Goal: Task Accomplishment & Management: Use online tool/utility

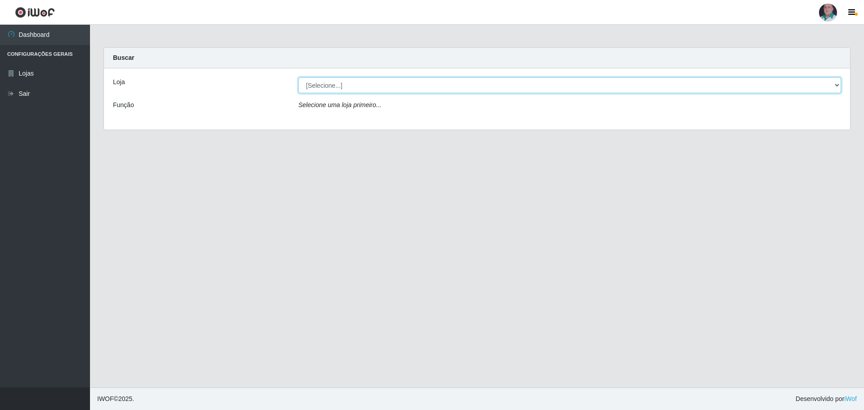
click at [326, 83] on select "[Selecione...] Mar Vermelho - Loja 05" at bounding box center [569, 85] width 543 height 16
select select "252"
click at [298, 77] on select "[Selecione...] Mar Vermelho - Loja 05" at bounding box center [569, 85] width 543 height 16
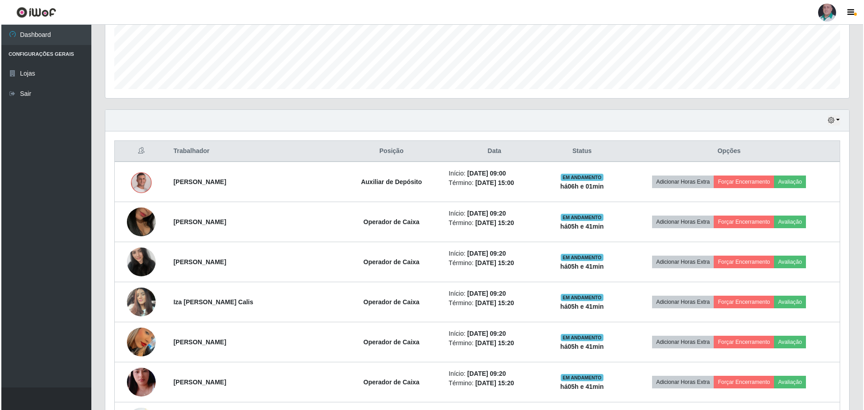
scroll to position [225, 0]
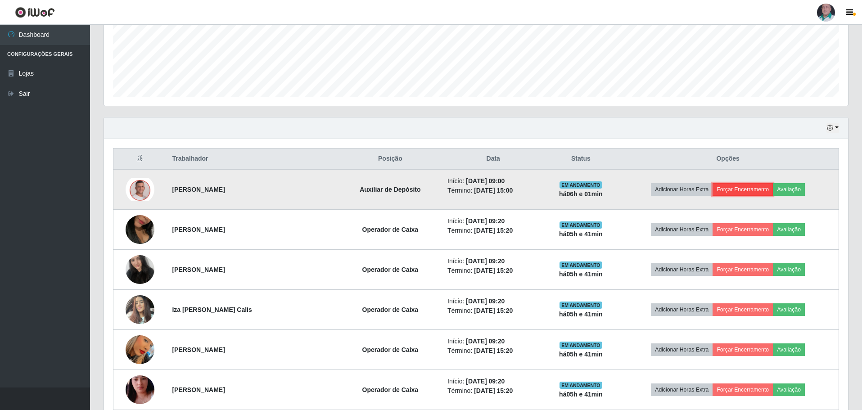
click at [733, 188] on button "Forçar Encerramento" at bounding box center [742, 189] width 60 height 13
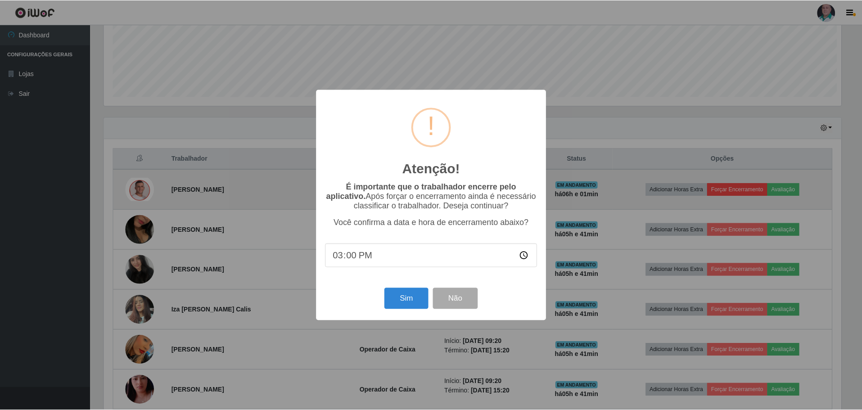
scroll to position [187, 739]
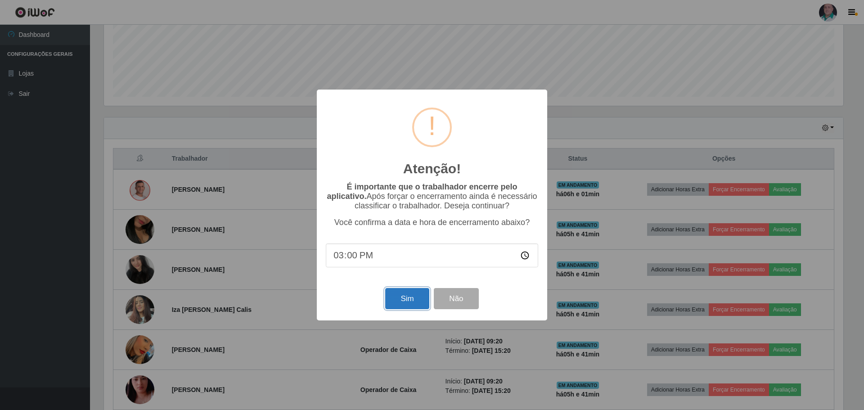
click at [408, 301] on button "Sim" at bounding box center [407, 298] width 44 height 21
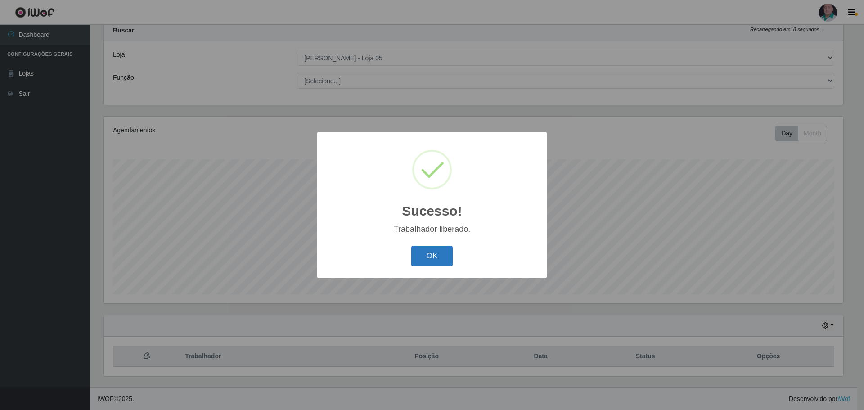
click at [436, 261] on button "OK" at bounding box center [432, 256] width 42 height 21
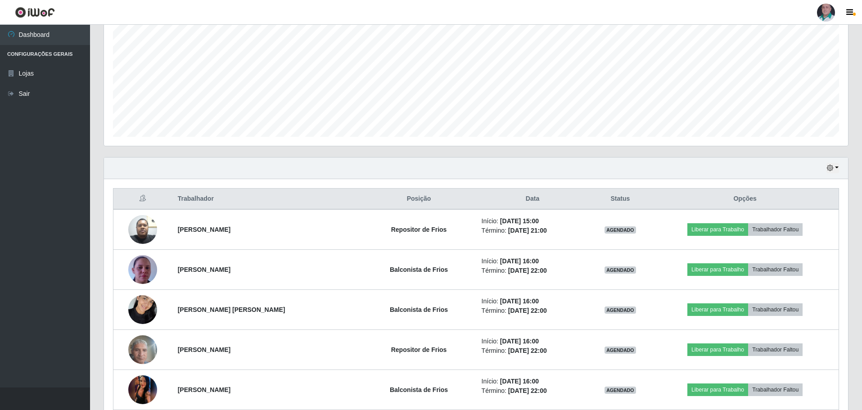
scroll to position [189, 0]
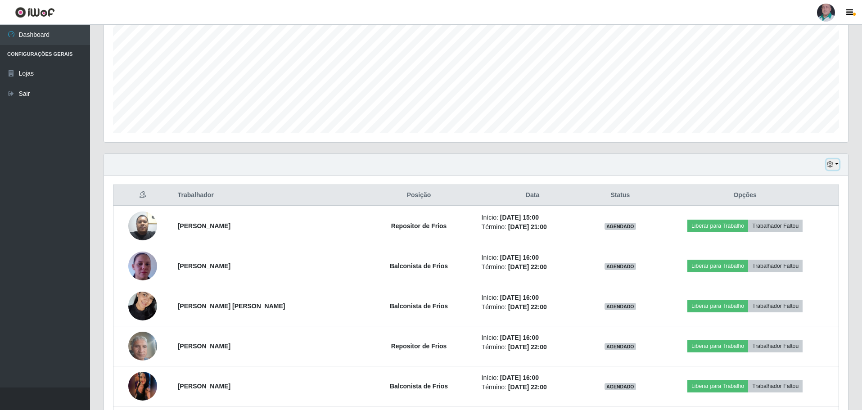
click at [832, 164] on icon "button" at bounding box center [830, 164] width 6 height 6
click at [810, 202] on button "1 dia" at bounding box center [802, 199] width 71 height 19
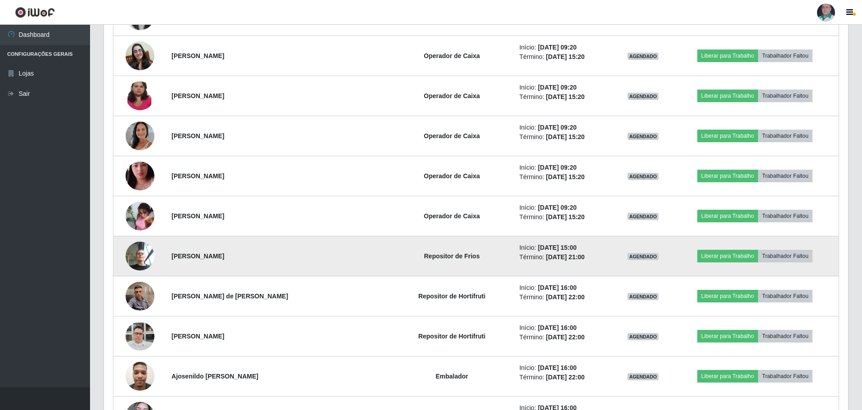
scroll to position [1971, 0]
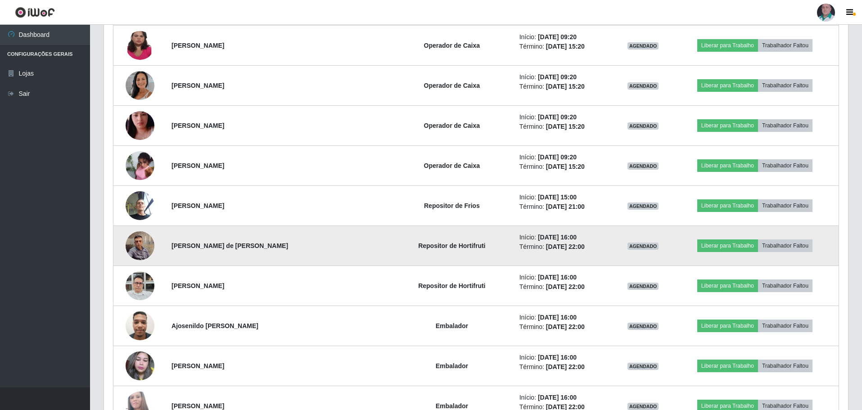
click at [141, 251] on img at bounding box center [140, 245] width 29 height 38
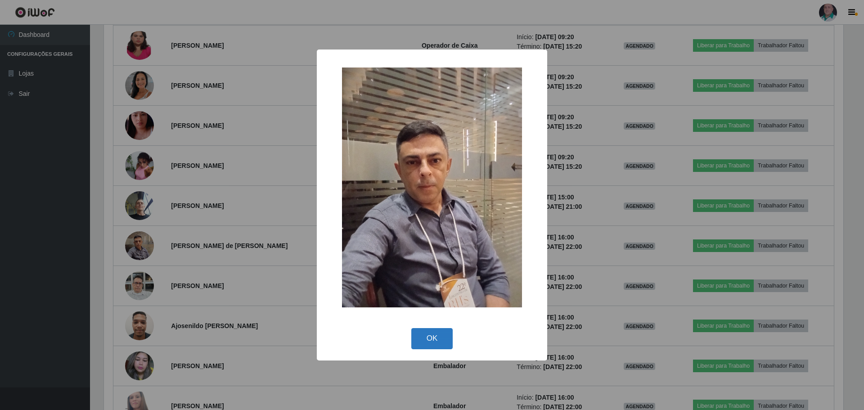
click at [437, 337] on button "OK" at bounding box center [432, 338] width 42 height 21
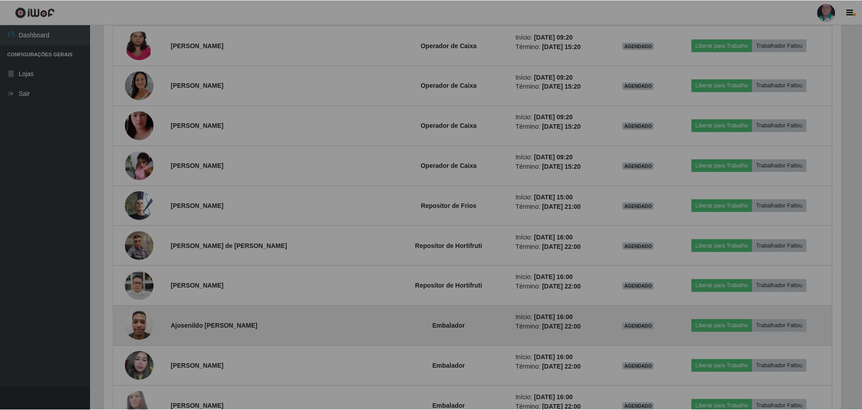
scroll to position [187, 744]
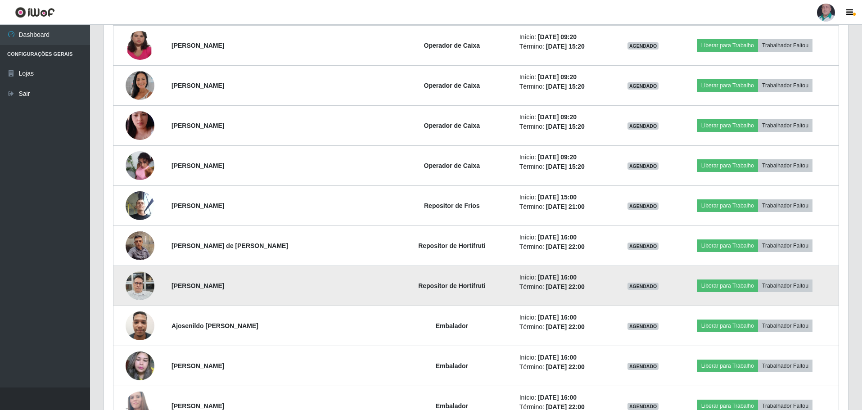
click at [143, 292] on img at bounding box center [140, 285] width 29 height 38
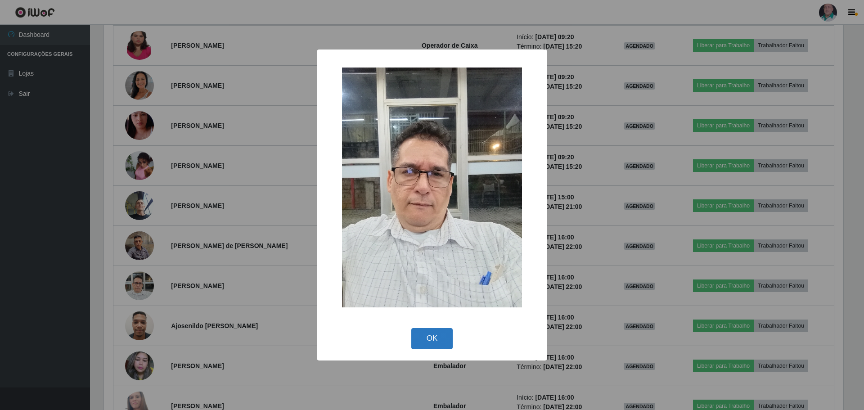
click at [451, 342] on button "OK" at bounding box center [432, 338] width 42 height 21
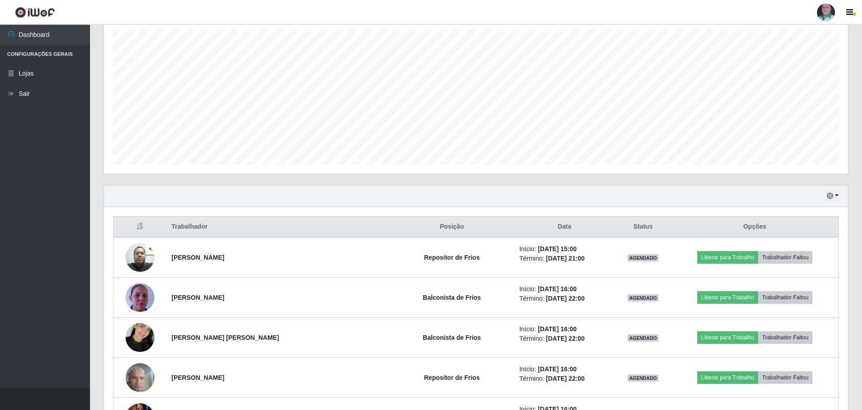
scroll to position [45, 0]
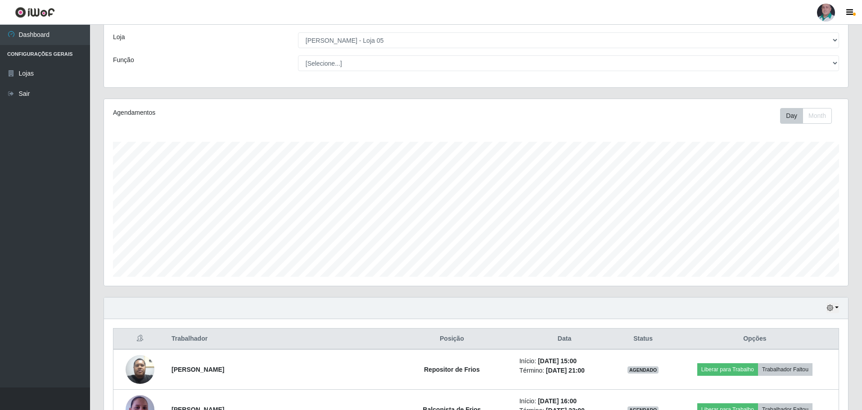
click at [826, 305] on div "Hoje 1 dia 3 dias 1 Semana Não encerrados" at bounding box center [476, 308] width 744 height 22
click at [829, 306] on icon "button" at bounding box center [830, 308] width 6 height 6
click at [780, 221] on button "Hoje" at bounding box center [802, 217] width 71 height 19
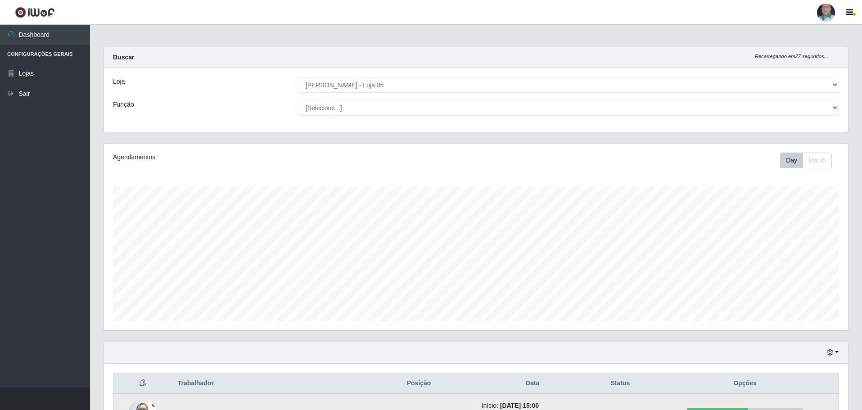
scroll to position [0, 0]
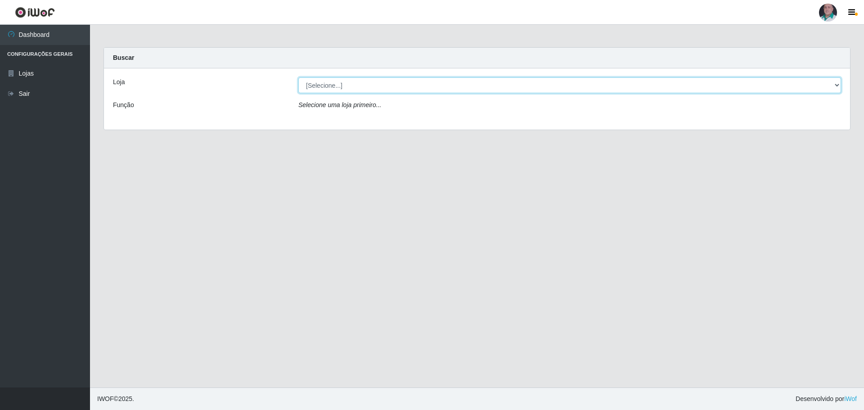
click at [314, 84] on select "[Selecione...] Mar Vermelho - Loja 05" at bounding box center [569, 85] width 543 height 16
select select "252"
click at [298, 77] on select "[Selecione...] Mar Vermelho - Loja 05" at bounding box center [569, 85] width 543 height 16
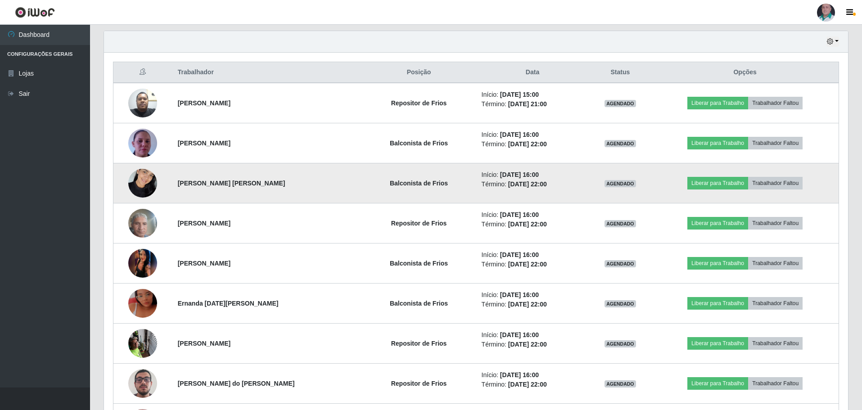
scroll to position [360, 0]
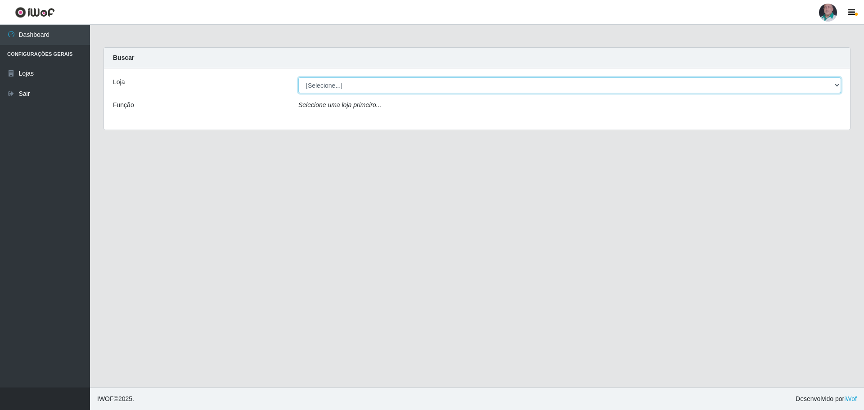
click at [331, 90] on select "[Selecione...] Mar Vermelho - Loja 05" at bounding box center [569, 85] width 543 height 16
select select "252"
click at [298, 77] on select "[Selecione...] Mar Vermelho - Loja 05" at bounding box center [569, 85] width 543 height 16
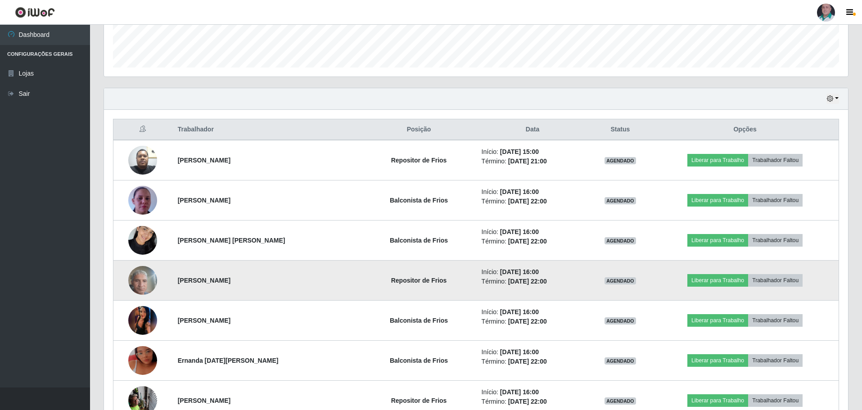
scroll to position [270, 0]
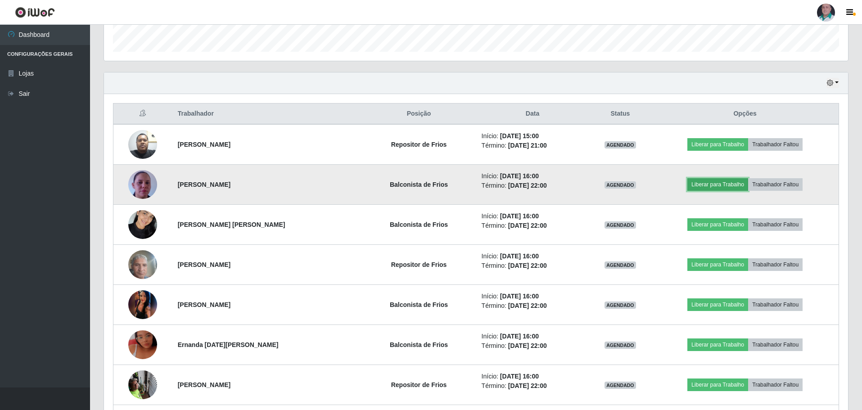
click at [732, 184] on button "Liberar para Trabalho" at bounding box center [717, 184] width 61 height 13
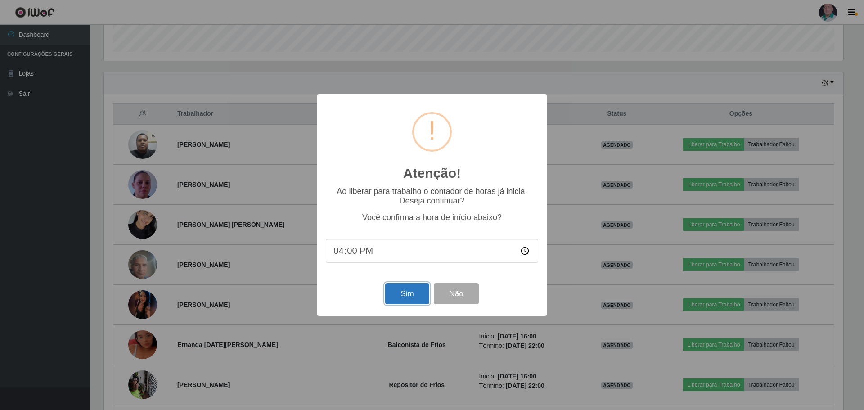
click at [396, 298] on button "Sim" at bounding box center [407, 293] width 44 height 21
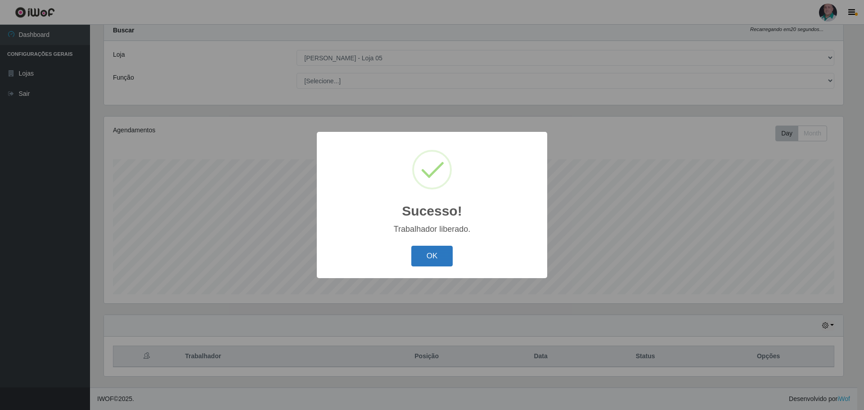
click at [430, 261] on button "OK" at bounding box center [432, 256] width 42 height 21
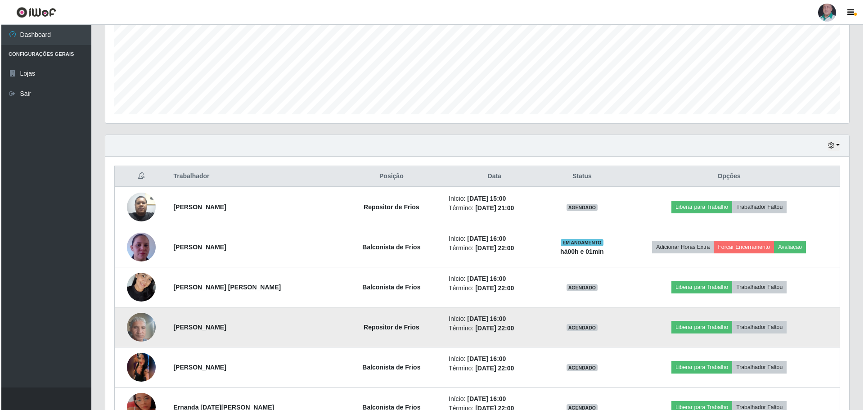
scroll to position [252, 0]
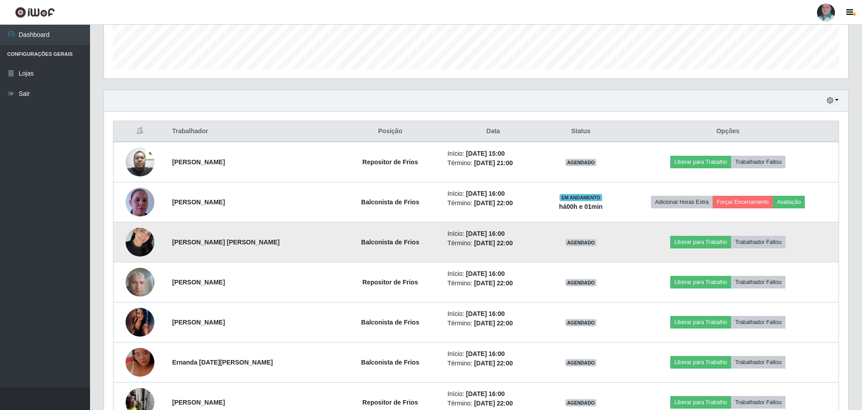
click at [139, 243] on img at bounding box center [140, 242] width 29 height 38
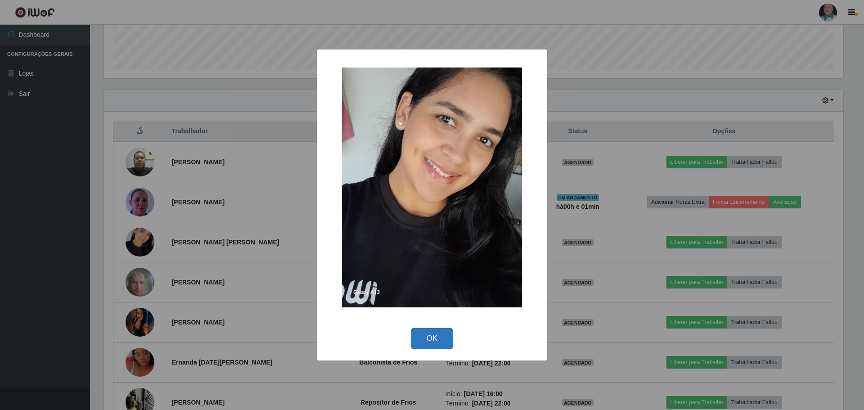
click at [435, 341] on button "OK" at bounding box center [432, 338] width 42 height 21
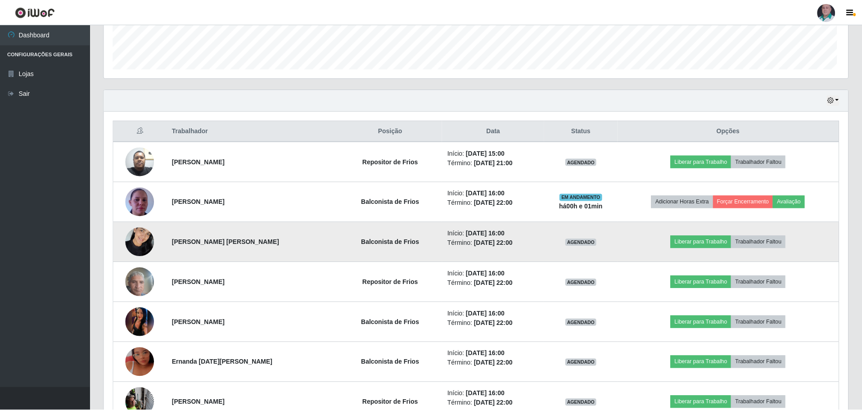
scroll to position [187, 744]
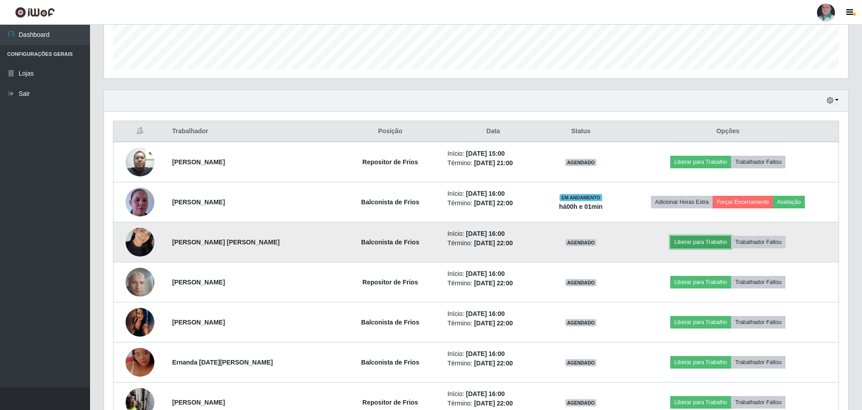
click at [704, 244] on button "Liberar para Trabalho" at bounding box center [700, 242] width 61 height 13
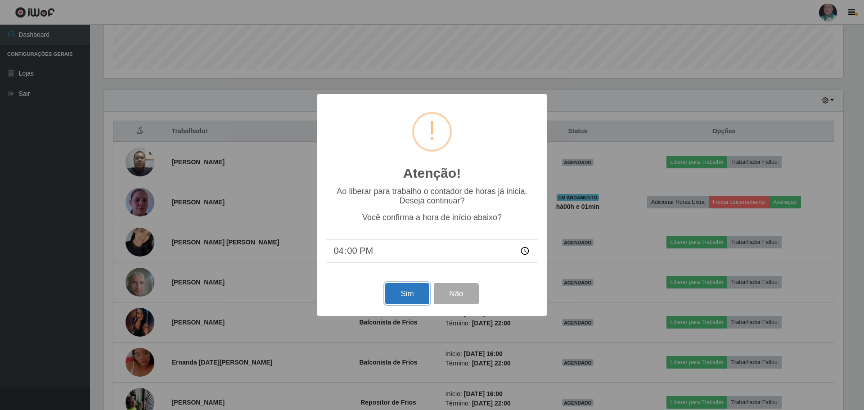
click at [407, 294] on button "Sim" at bounding box center [407, 293] width 44 height 21
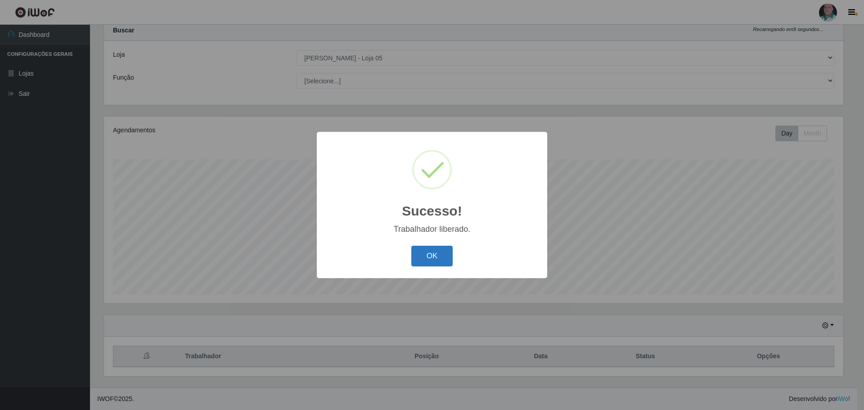
click at [433, 260] on button "OK" at bounding box center [432, 256] width 42 height 21
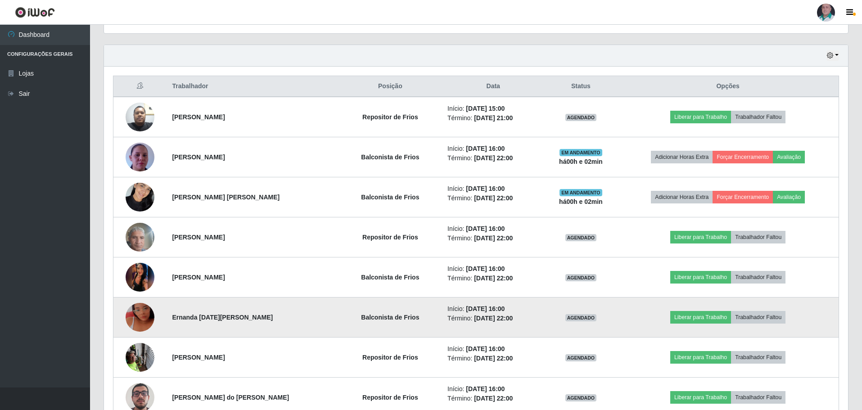
scroll to position [0, 0]
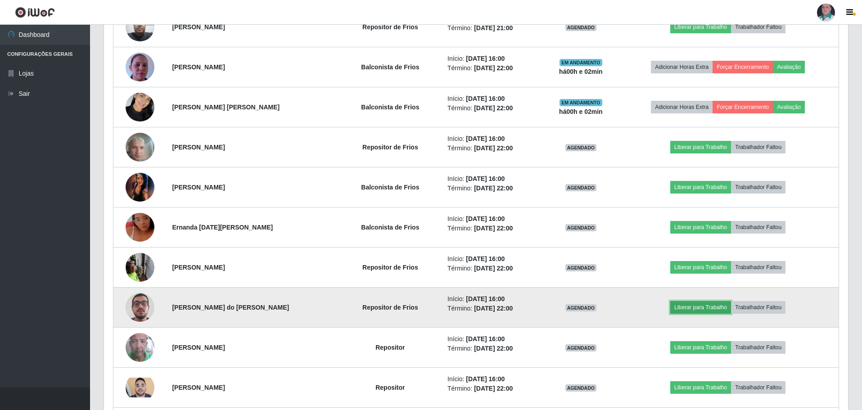
click at [692, 306] on button "Liberar para Trabalho" at bounding box center [700, 307] width 61 height 13
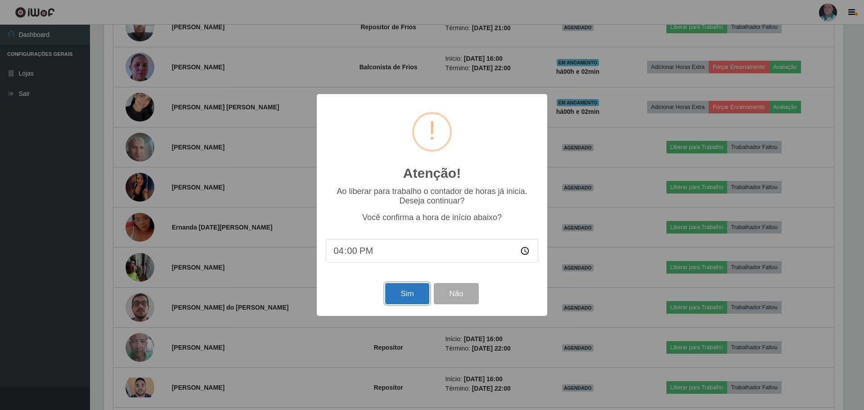
click at [410, 295] on button "Sim" at bounding box center [407, 293] width 44 height 21
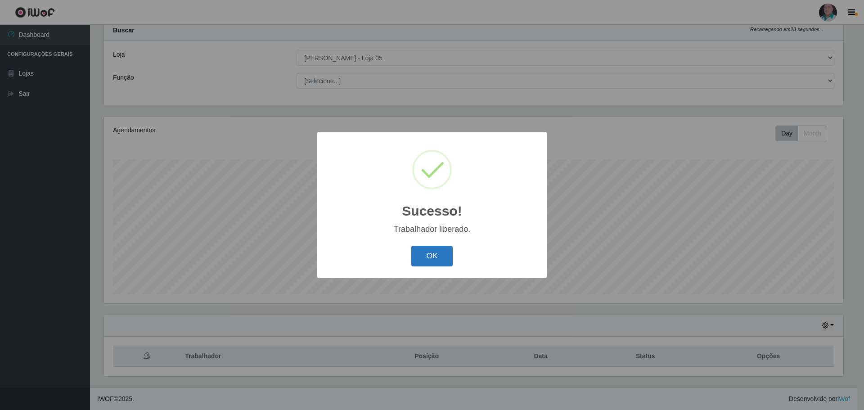
click at [431, 256] on button "OK" at bounding box center [432, 256] width 42 height 21
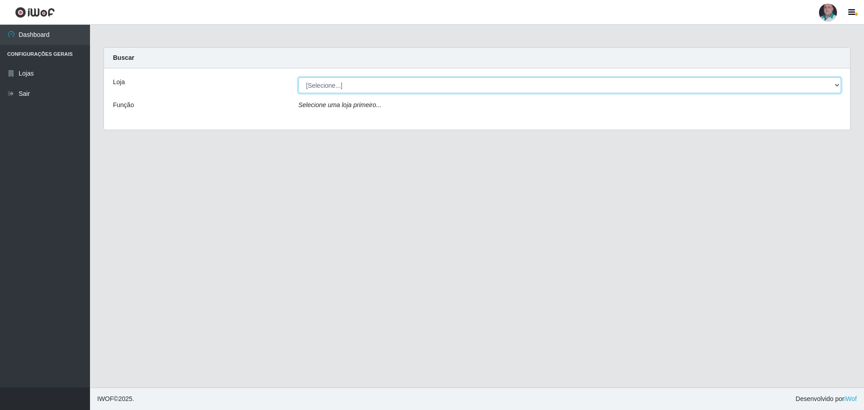
click at [375, 90] on select "[Selecione...] Mar Vermelho - Loja 05" at bounding box center [569, 85] width 543 height 16
select select "252"
click at [298, 77] on select "[Selecione...] Mar Vermelho - Loja 05" at bounding box center [569, 85] width 543 height 16
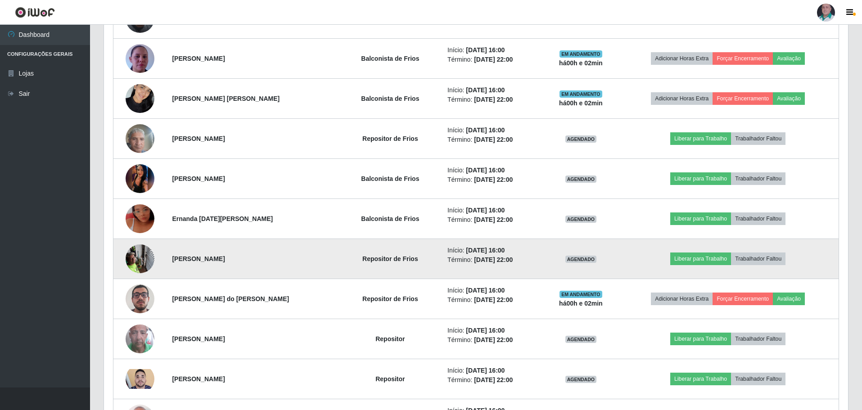
scroll to position [315, 0]
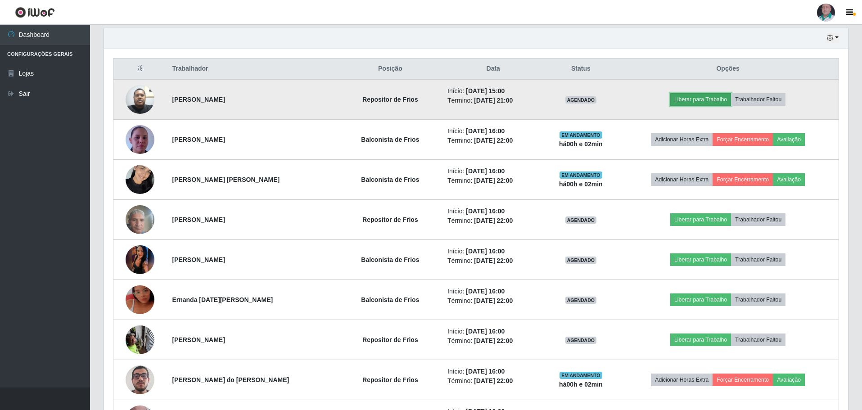
click at [706, 104] on button "Liberar para Trabalho" at bounding box center [700, 99] width 61 height 13
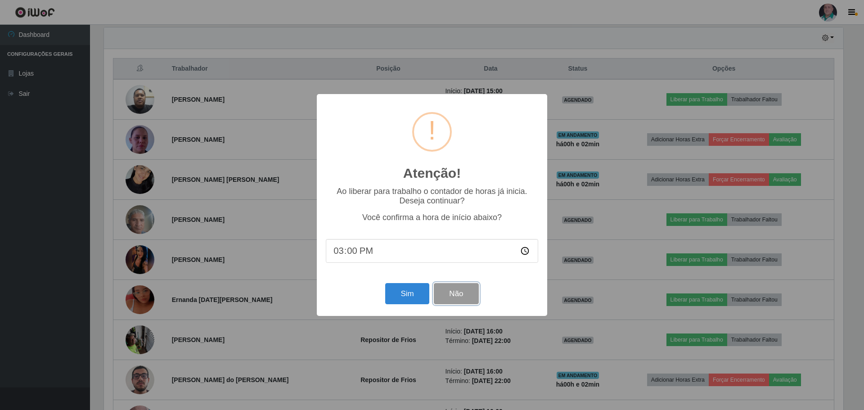
click at [464, 301] on button "Não" at bounding box center [456, 293] width 45 height 21
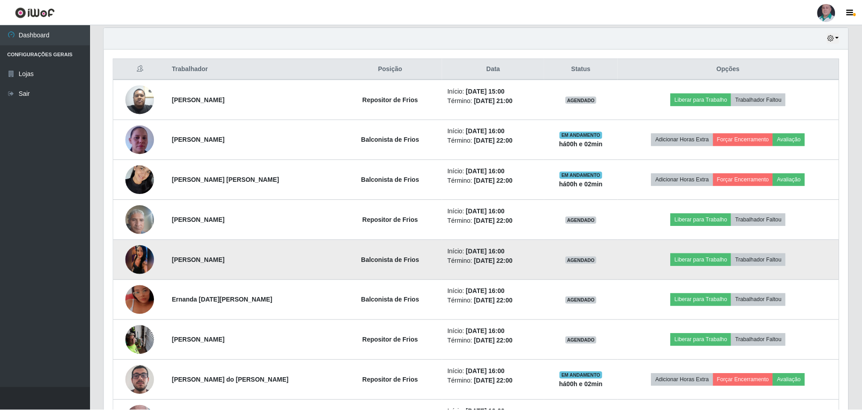
scroll to position [187, 744]
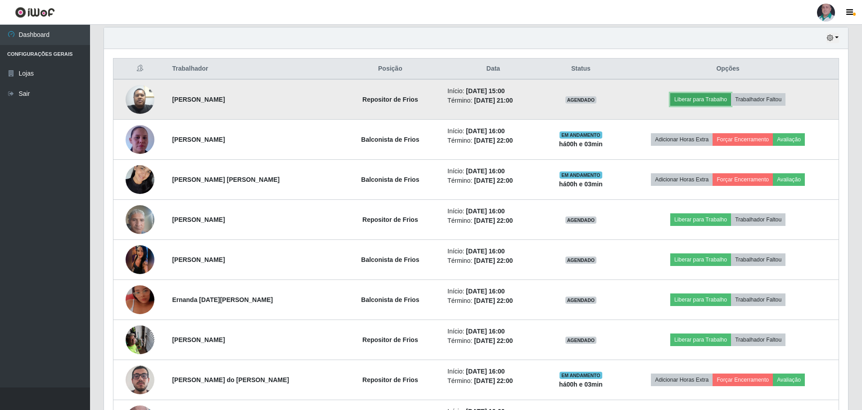
click at [687, 104] on button "Liberar para Trabalho" at bounding box center [700, 99] width 61 height 13
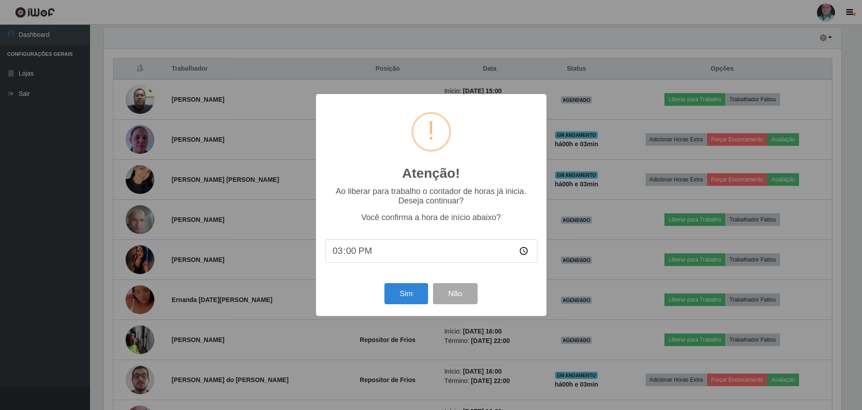
scroll to position [187, 739]
type input "16:00"
click at [408, 301] on button "Sim" at bounding box center [407, 293] width 44 height 21
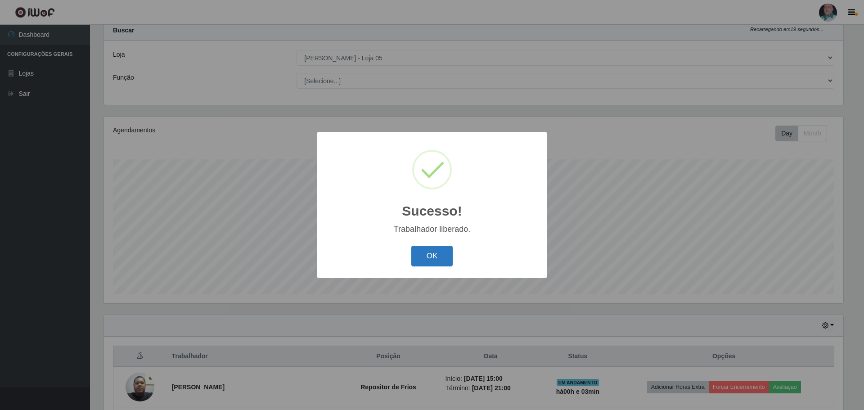
click at [423, 264] on button "OK" at bounding box center [432, 256] width 42 height 21
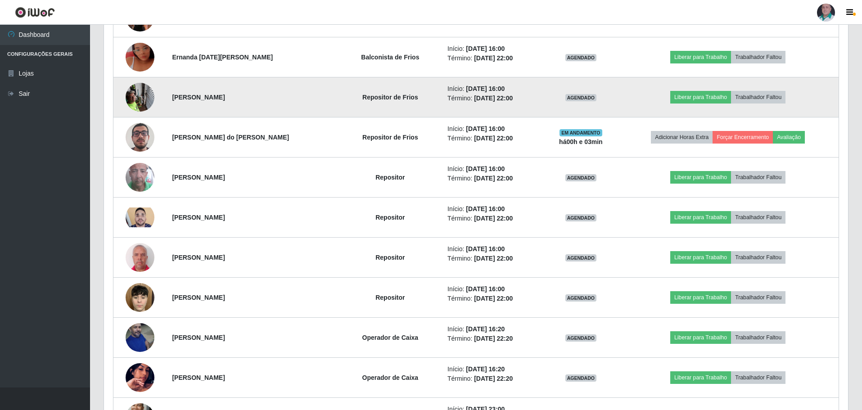
scroll to position [567, 0]
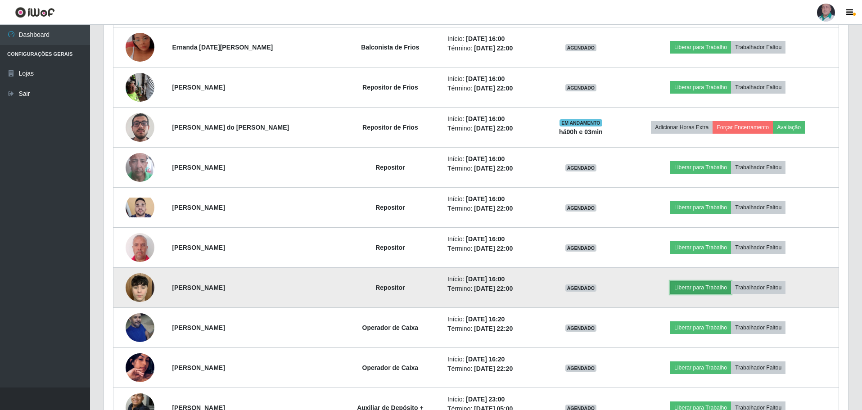
click at [690, 291] on button "Liberar para Trabalho" at bounding box center [700, 287] width 61 height 13
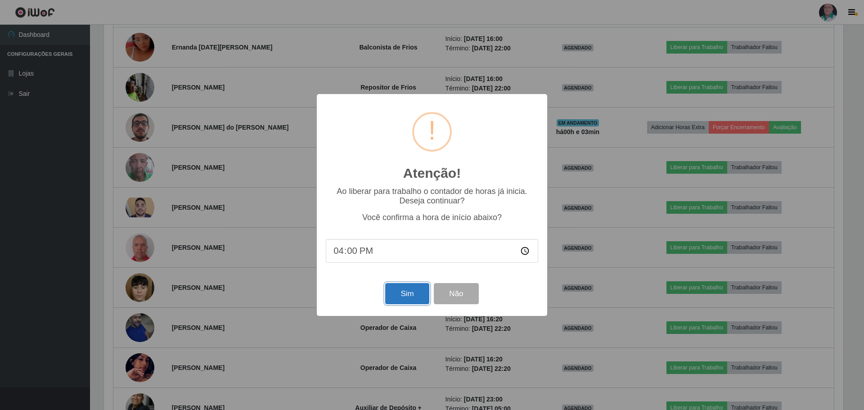
click at [406, 303] on button "Sim" at bounding box center [407, 293] width 44 height 21
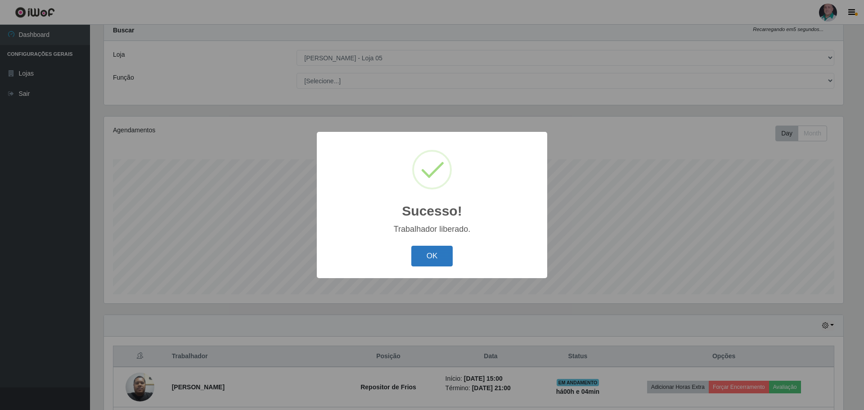
click at [430, 259] on button "OK" at bounding box center [432, 256] width 42 height 21
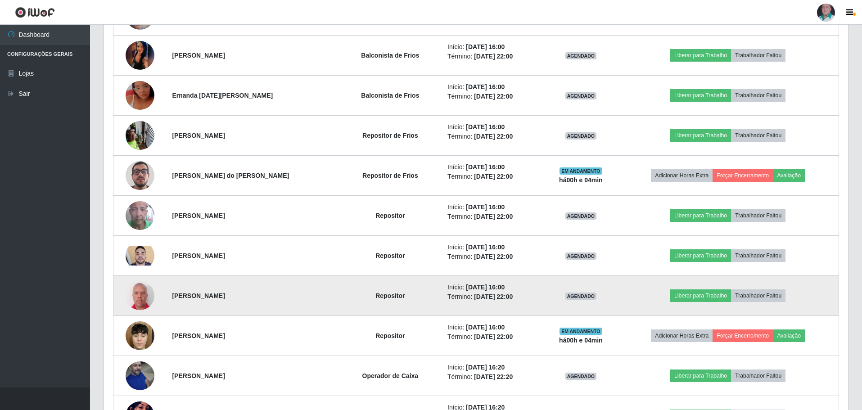
scroll to position [522, 0]
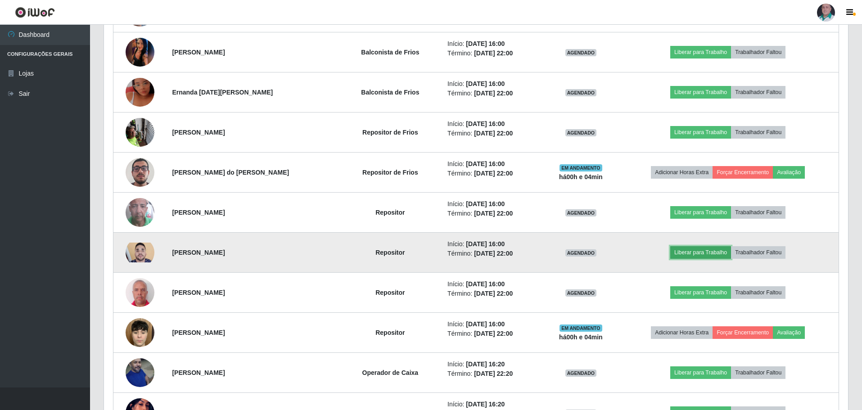
click at [696, 256] on button "Liberar para Trabalho" at bounding box center [700, 252] width 61 height 13
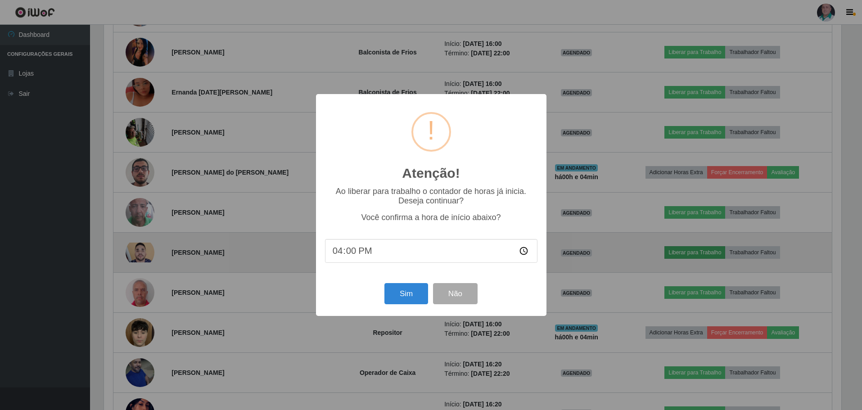
scroll to position [187, 739]
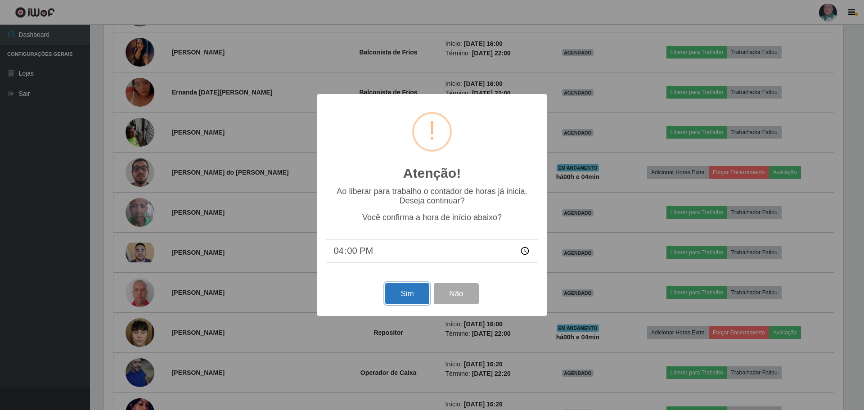
click at [402, 304] on button "Sim" at bounding box center [407, 293] width 44 height 21
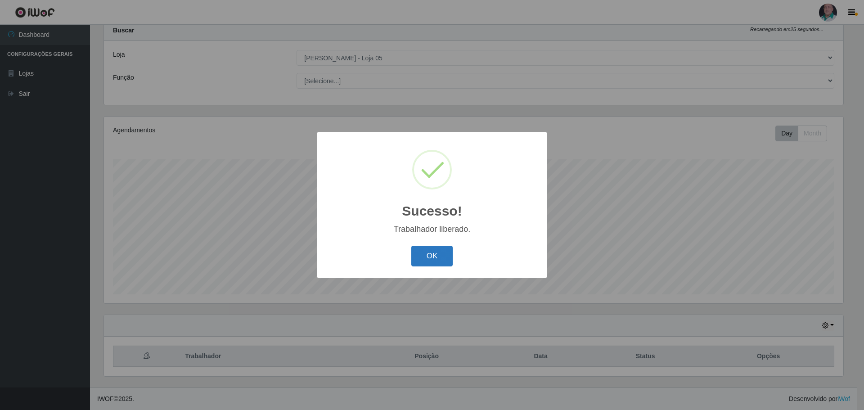
click at [431, 261] on button "OK" at bounding box center [432, 256] width 42 height 21
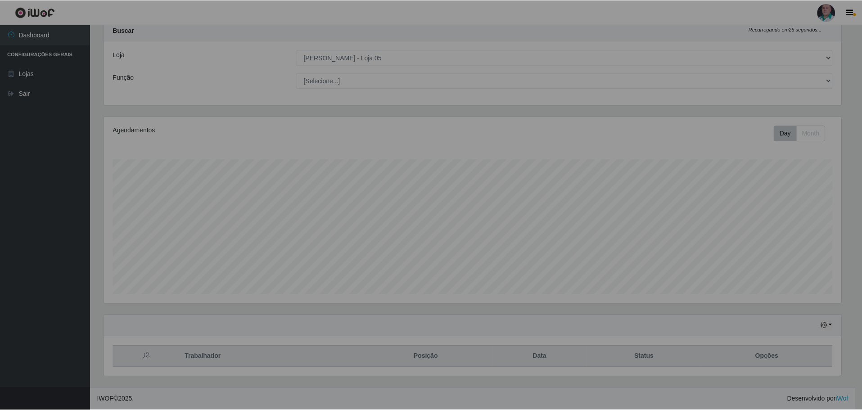
scroll to position [0, 0]
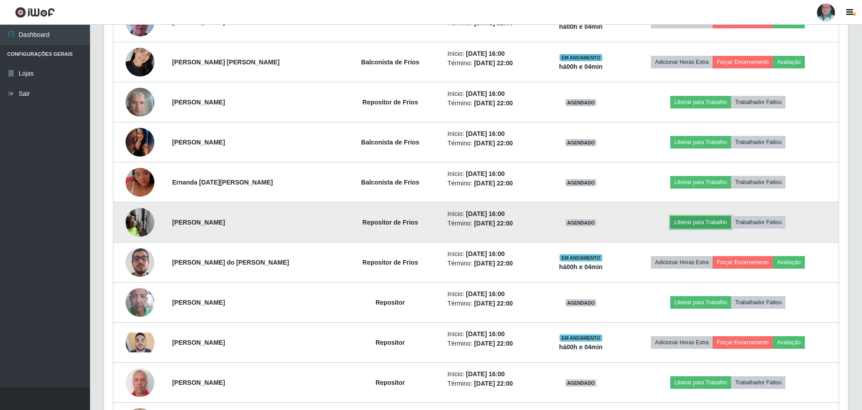
click at [697, 228] on button "Liberar para Trabalho" at bounding box center [700, 222] width 61 height 13
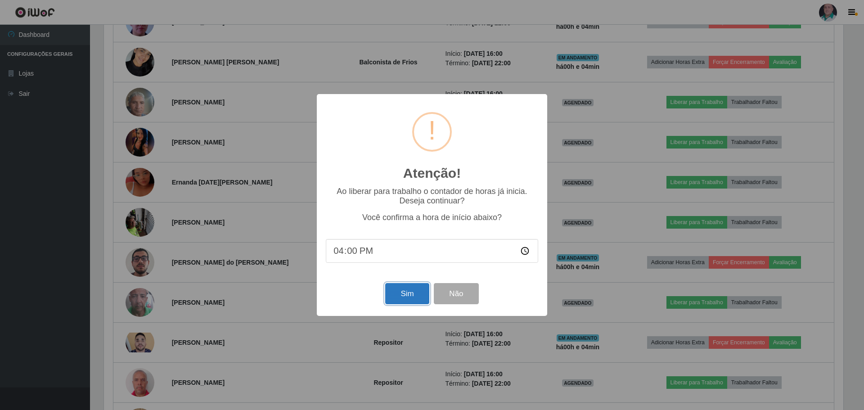
click at [405, 302] on button "Sim" at bounding box center [407, 293] width 44 height 21
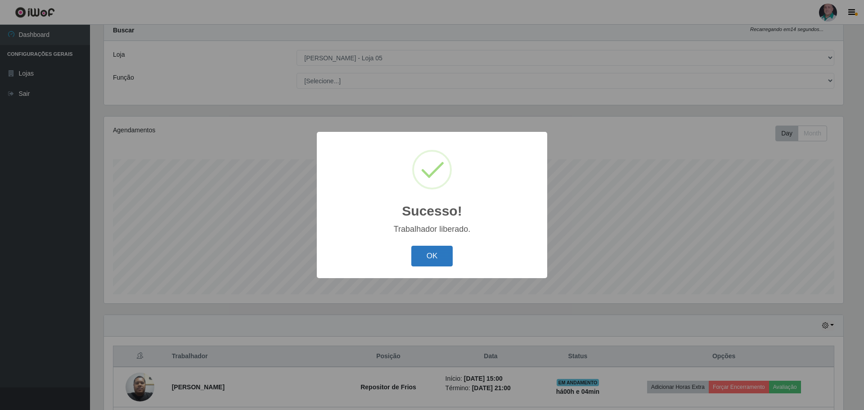
click at [423, 259] on button "OK" at bounding box center [432, 256] width 42 height 21
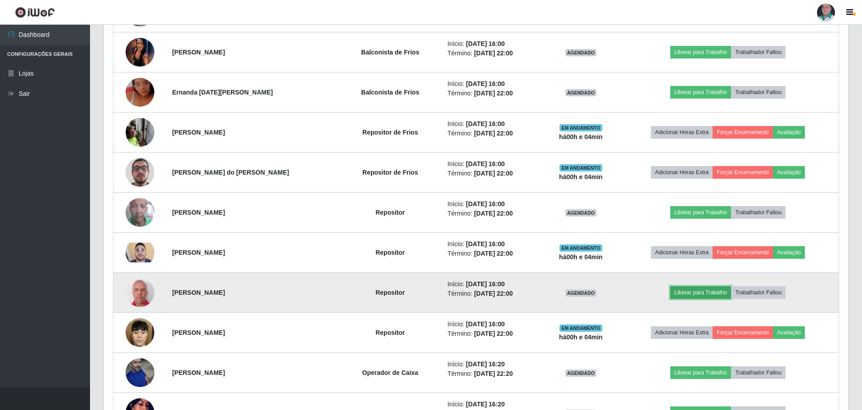
click at [690, 298] on button "Liberar para Trabalho" at bounding box center [700, 292] width 61 height 13
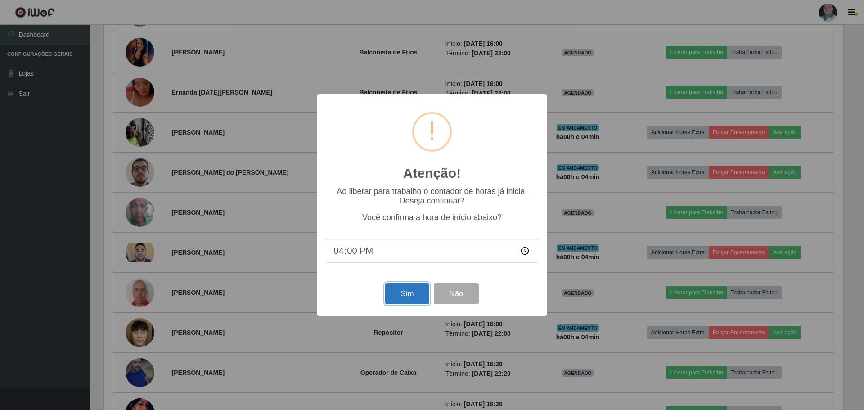
click at [406, 301] on button "Sim" at bounding box center [407, 293] width 44 height 21
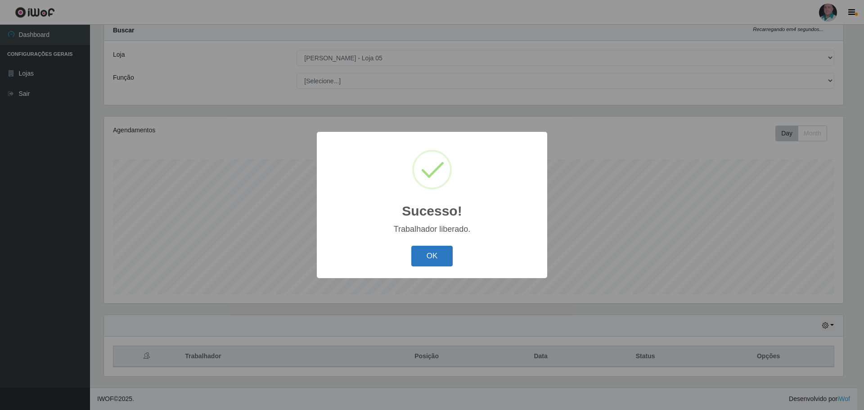
click at [419, 259] on button "OK" at bounding box center [432, 256] width 42 height 21
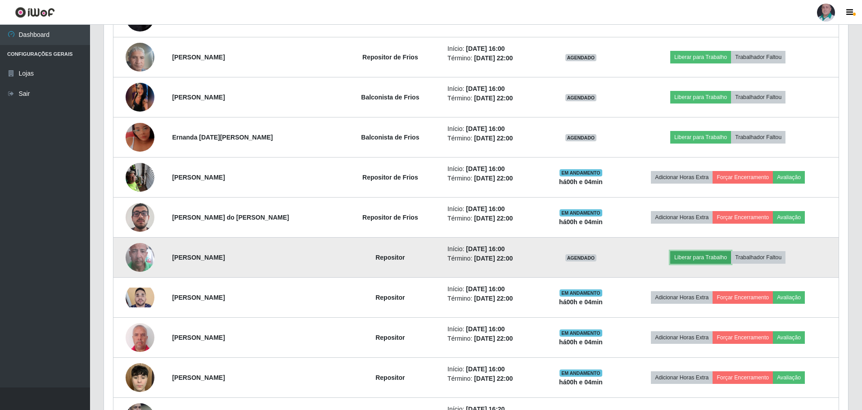
click at [691, 261] on button "Liberar para Trabalho" at bounding box center [700, 257] width 61 height 13
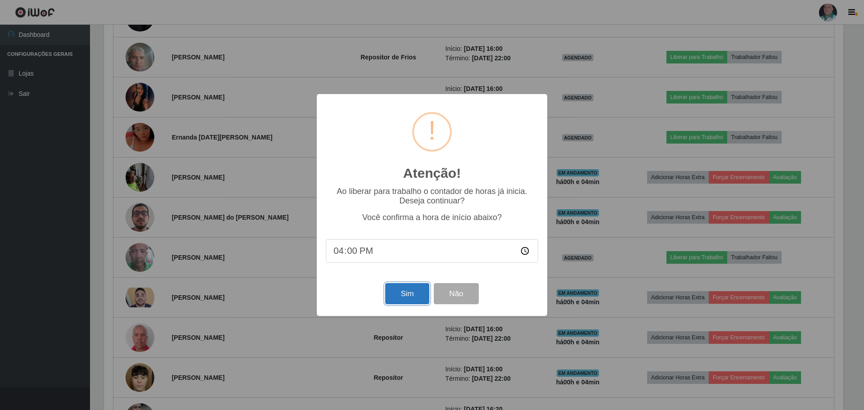
click at [410, 304] on button "Sim" at bounding box center [407, 293] width 44 height 21
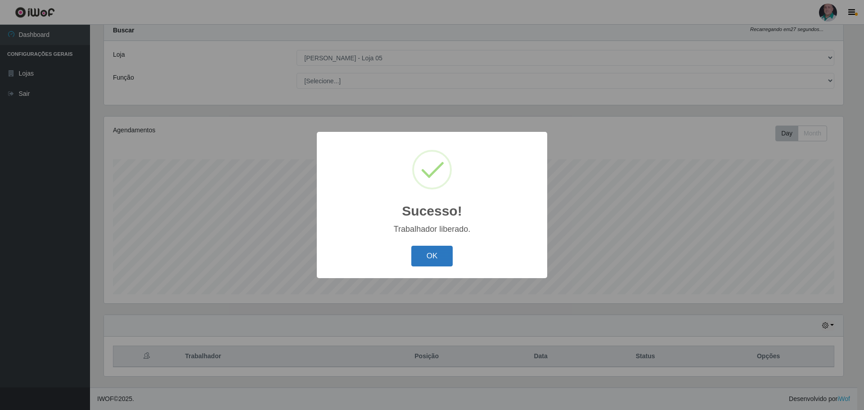
click at [436, 257] on button "OK" at bounding box center [432, 256] width 42 height 21
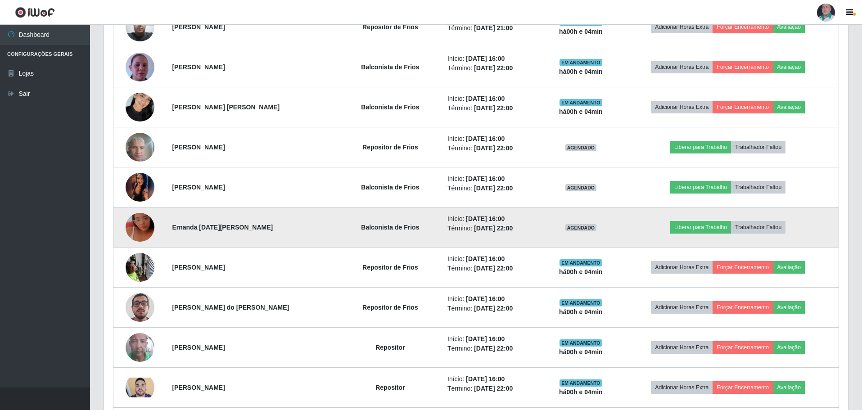
click at [142, 230] on img at bounding box center [140, 227] width 29 height 51
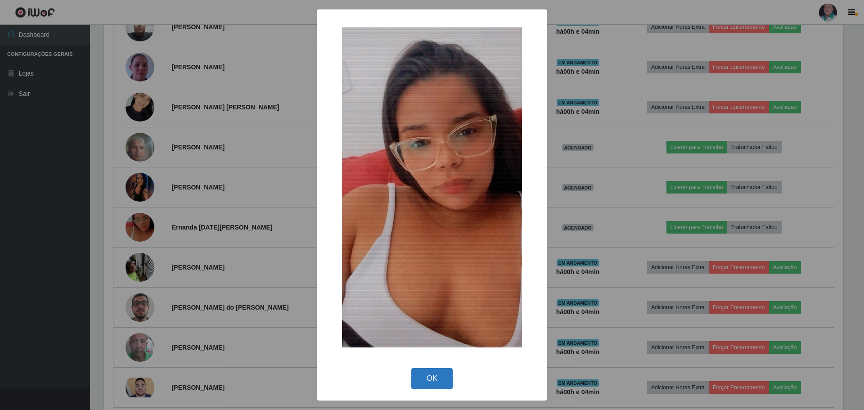
click at [432, 381] on button "OK" at bounding box center [432, 378] width 42 height 21
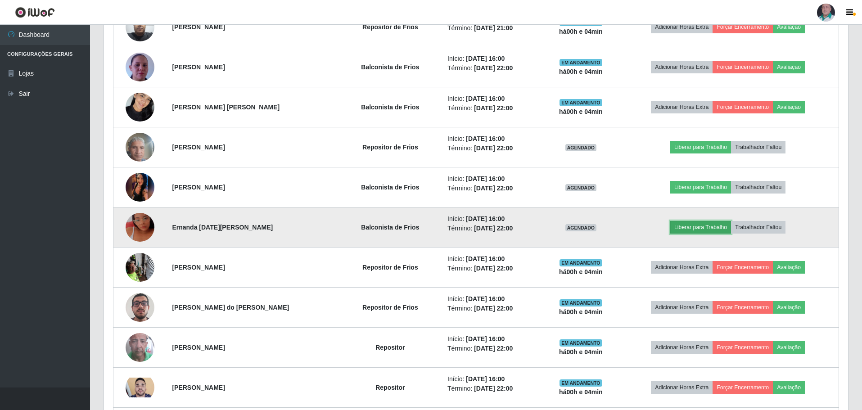
click at [692, 233] on button "Liberar para Trabalho" at bounding box center [700, 227] width 61 height 13
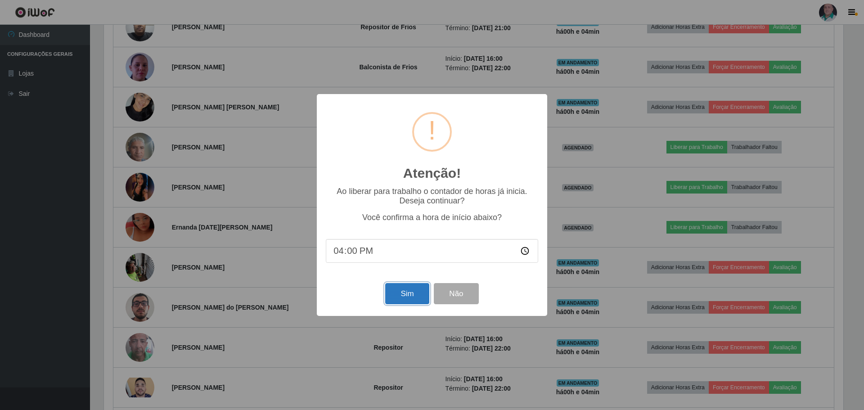
click at [410, 302] on button "Sim" at bounding box center [407, 293] width 44 height 21
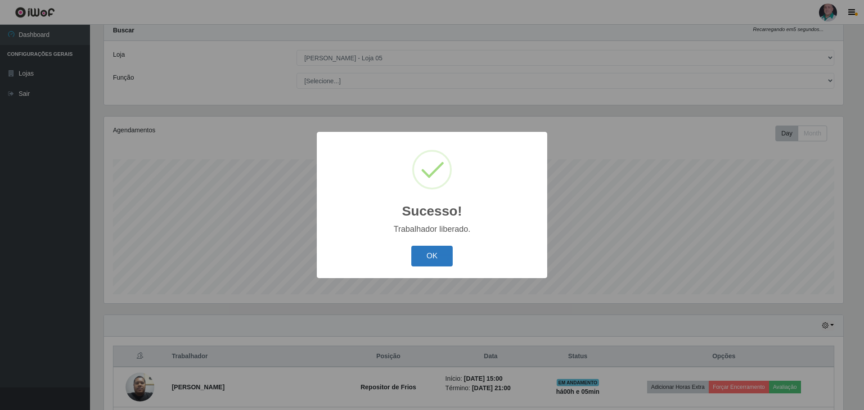
drag, startPoint x: 431, startPoint y: 259, endPoint x: 437, endPoint y: 265, distance: 8.3
click at [432, 261] on button "OK" at bounding box center [432, 256] width 42 height 21
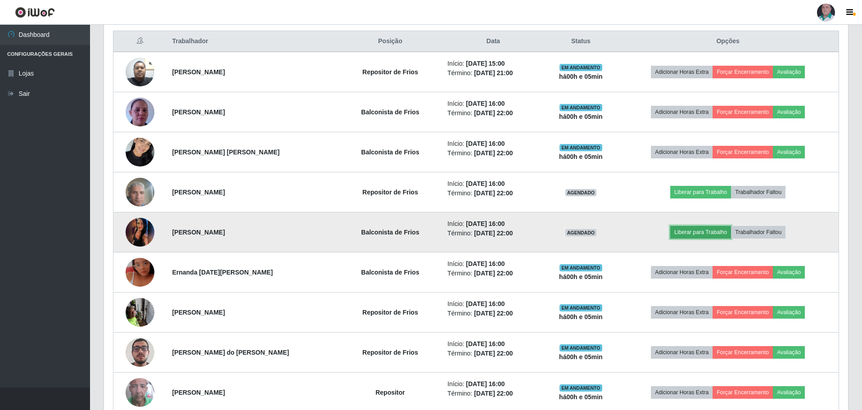
click at [709, 233] on button "Liberar para Trabalho" at bounding box center [700, 232] width 61 height 13
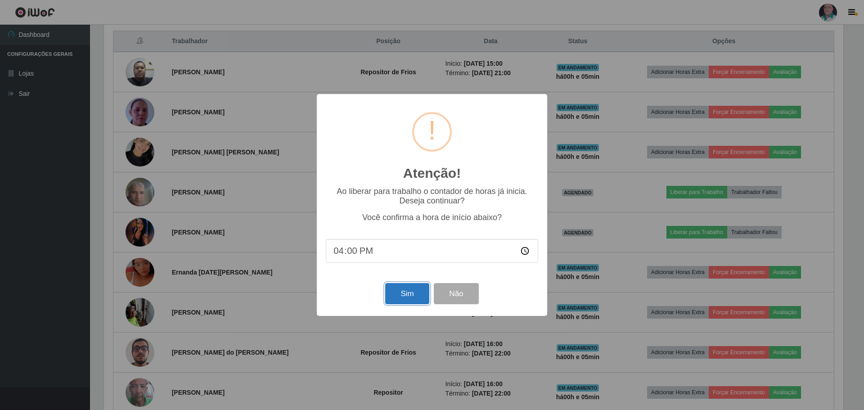
click at [413, 303] on button "Sim" at bounding box center [407, 293] width 44 height 21
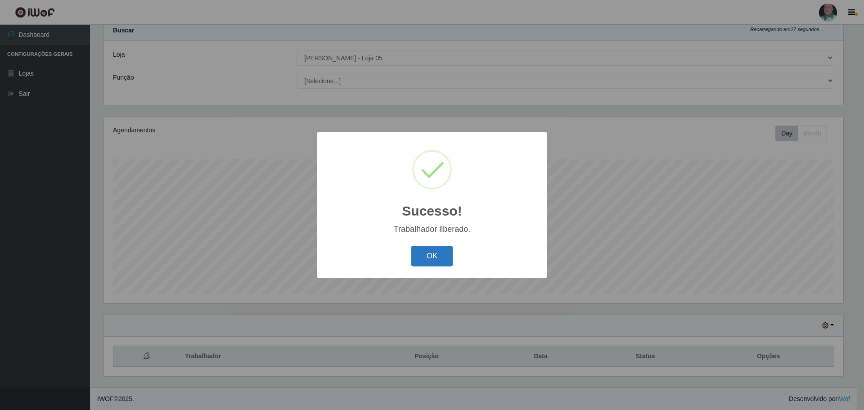
click at [439, 256] on button "OK" at bounding box center [432, 256] width 42 height 21
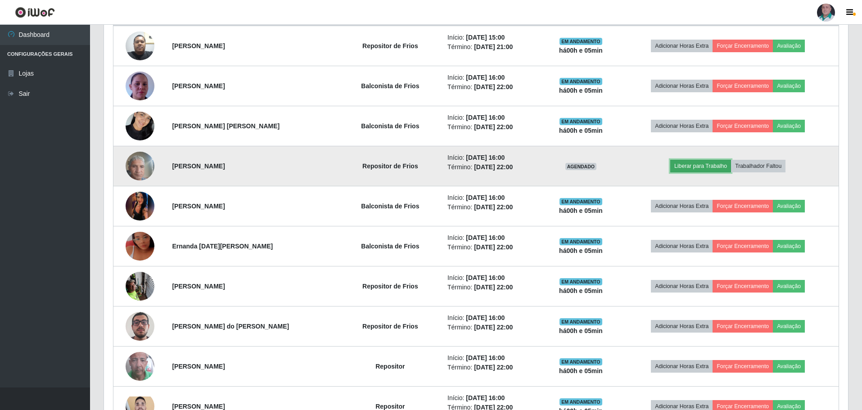
click at [697, 171] on button "Liberar para Trabalho" at bounding box center [700, 166] width 61 height 13
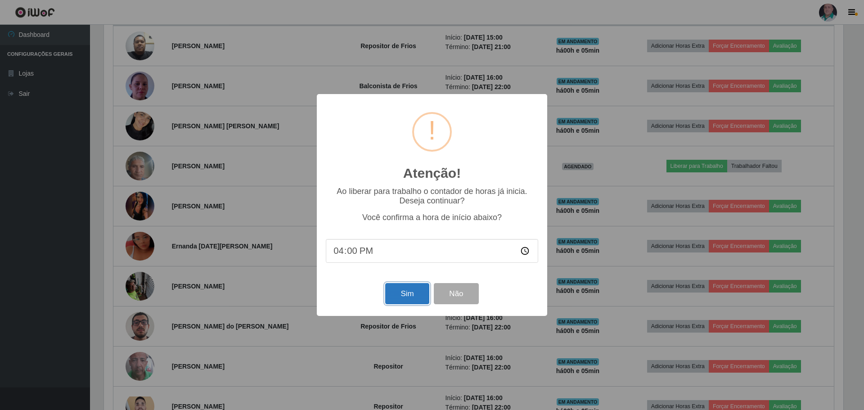
click at [406, 300] on button "Sim" at bounding box center [407, 293] width 44 height 21
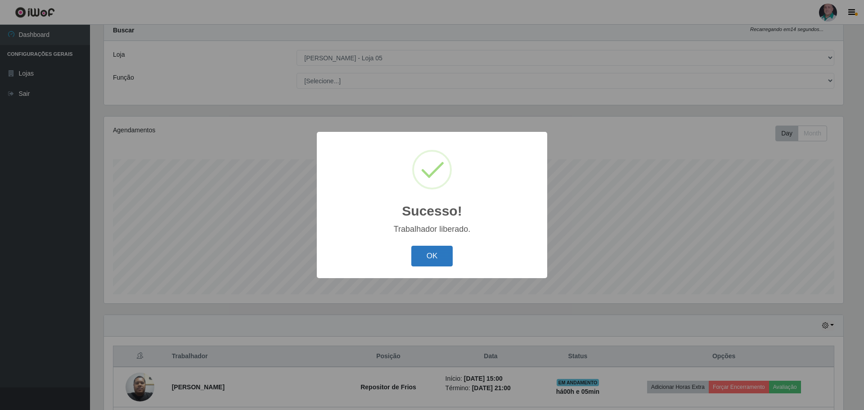
click at [423, 262] on button "OK" at bounding box center [432, 256] width 42 height 21
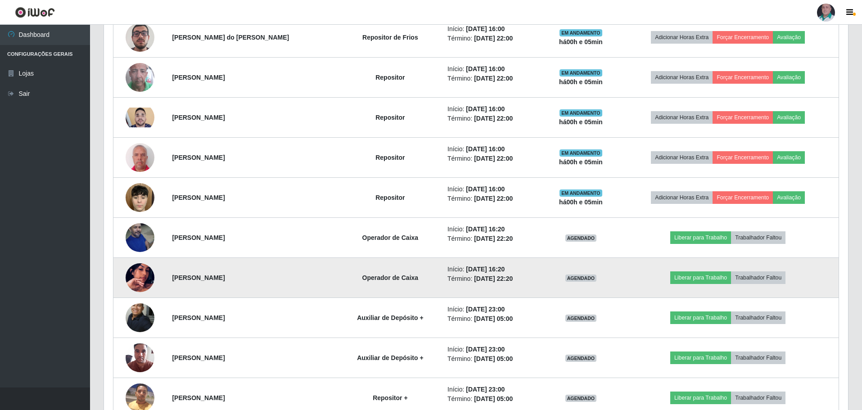
click at [138, 279] on img at bounding box center [140, 277] width 29 height 51
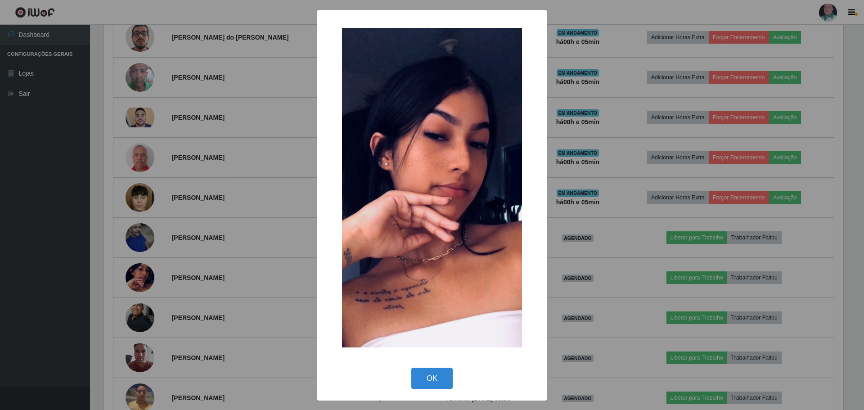
click at [441, 389] on div "OK Cancel" at bounding box center [432, 378] width 212 height 26
click at [427, 382] on button "OK" at bounding box center [432, 378] width 42 height 21
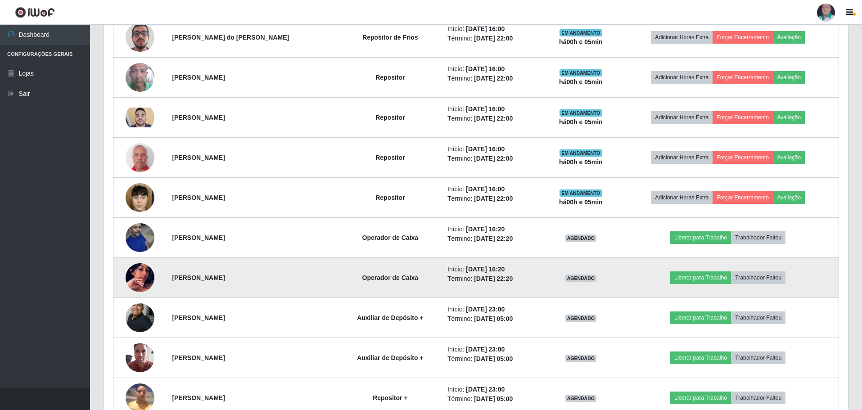
click at [145, 283] on img at bounding box center [140, 277] width 29 height 51
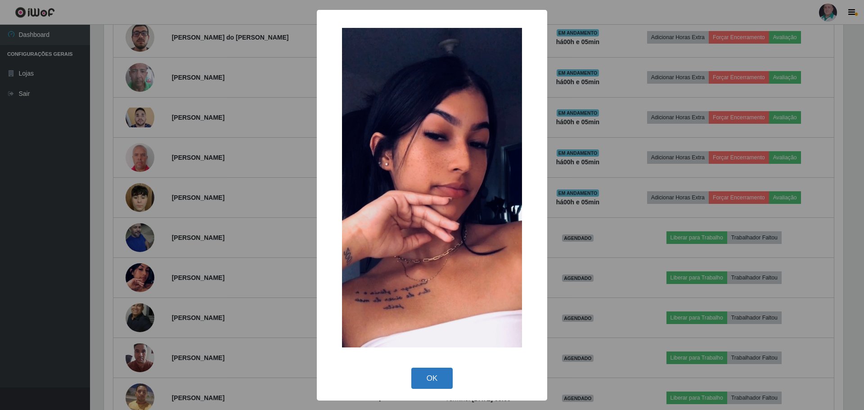
click at [428, 382] on button "OK" at bounding box center [432, 378] width 42 height 21
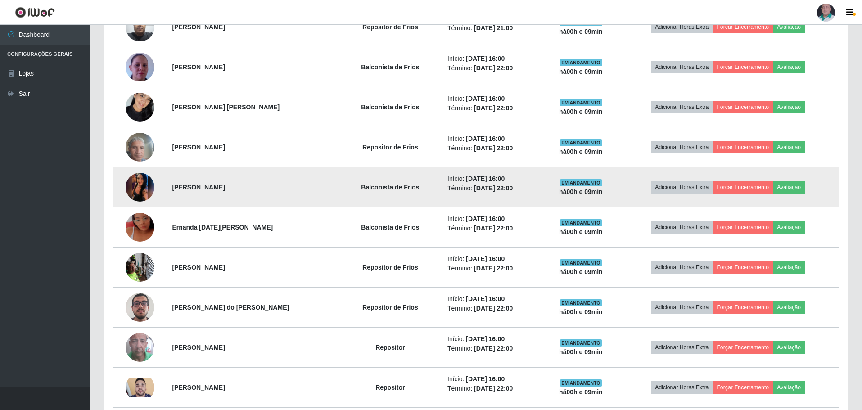
scroll to position [342, 0]
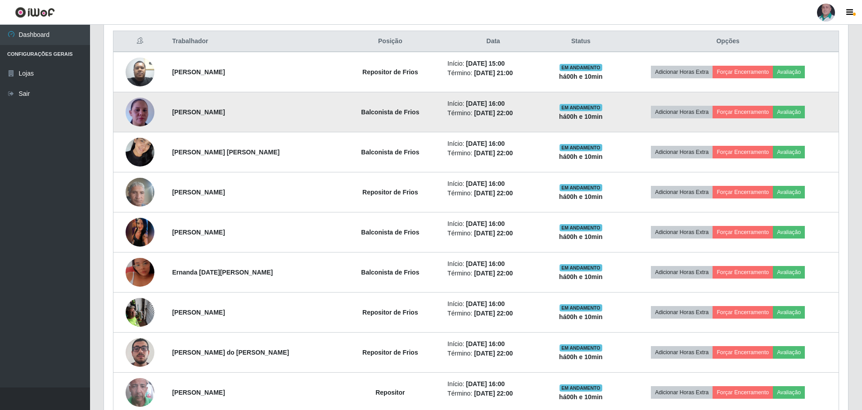
click at [378, 128] on td "Balconista de Frios" at bounding box center [389, 112] width 103 height 40
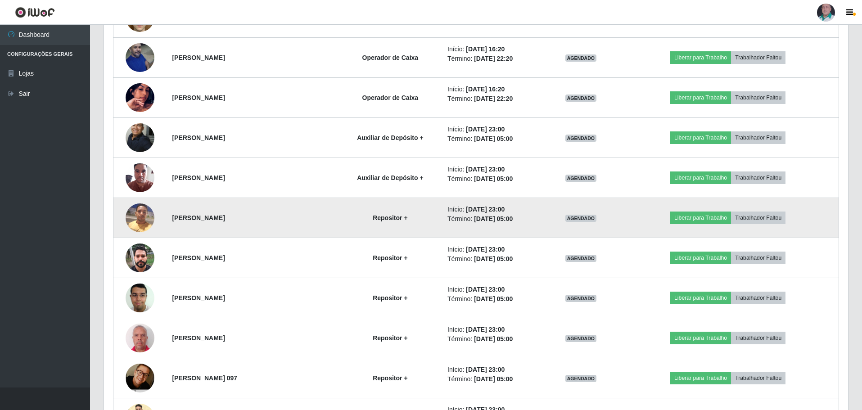
scroll to position [908, 0]
